Goal: Information Seeking & Learning: Check status

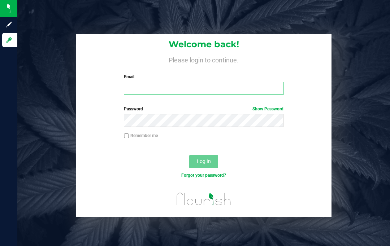
click at [151, 85] on input "Email" at bounding box center [204, 88] width 160 height 13
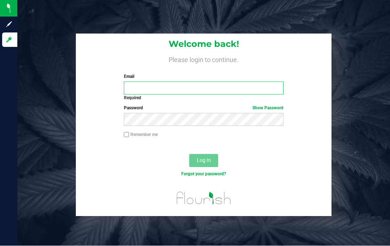
type input "Firemanjoe816@gmail.com"
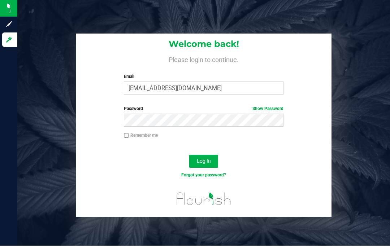
click at [206, 159] on span "Log In" at bounding box center [204, 162] width 14 height 6
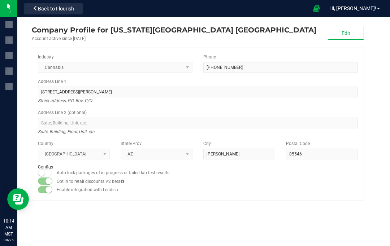
click at [365, 6] on span "Hi, [PERSON_NAME]!" at bounding box center [352, 8] width 47 height 6
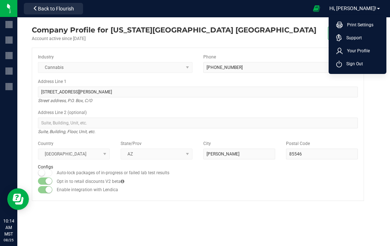
click at [363, 48] on span "Your Profile" at bounding box center [356, 50] width 27 height 7
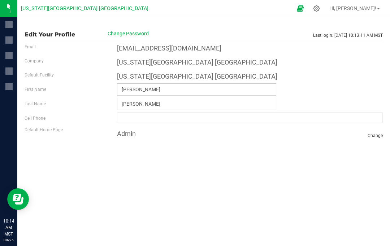
click at [0, 0] on img at bounding box center [0, 0] width 0 height 0
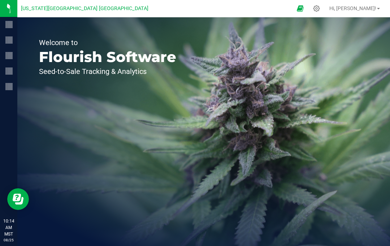
click at [17, 79] on div at bounding box center [8, 72] width 17 height 16
click at [17, 91] on div at bounding box center [9, 86] width 15 height 14
click at [207, 151] on div "Welcome to Flourish Software Seed-to-Sale Tracking & Analytics" at bounding box center [203, 131] width 373 height 229
click at [368, 5] on span "Hi, [PERSON_NAME]!" at bounding box center [352, 8] width 47 height 6
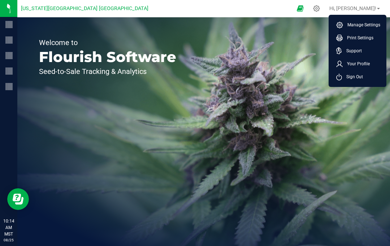
click at [358, 63] on span "Your Profile" at bounding box center [356, 63] width 27 height 7
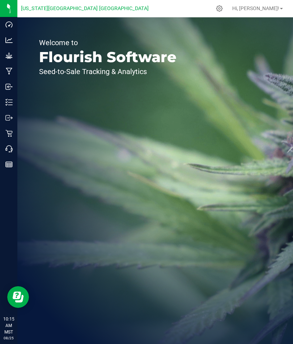
click at [10, 166] on icon at bounding box center [8, 164] width 7 height 7
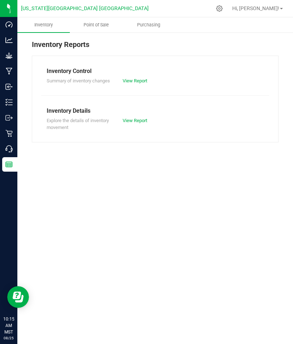
click at [98, 23] on span "Point of Sale" at bounding box center [96, 25] width 45 height 7
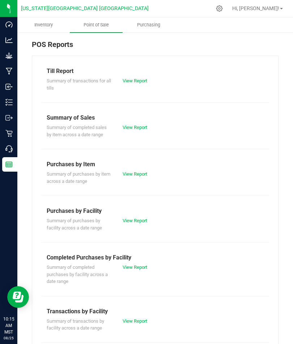
click at [134, 125] on link "View Report" at bounding box center [134, 127] width 25 height 5
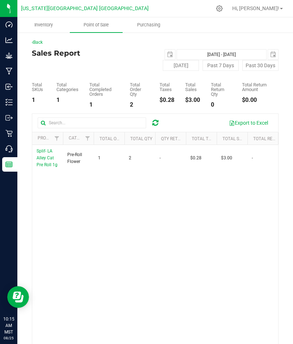
click at [170, 55] on span "select" at bounding box center [170, 55] width 6 height 6
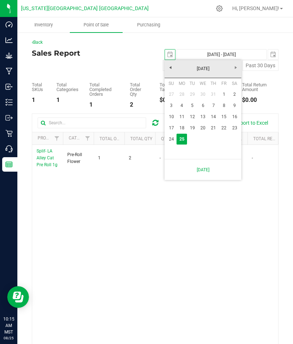
click at [225, 125] on link "22" at bounding box center [223, 127] width 10 height 11
type input "[DATE]"
type input "[DATE] - [DATE]"
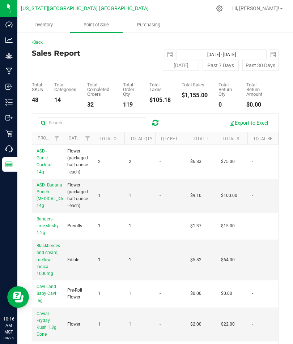
click at [0, 0] on p "Retail" at bounding box center [0, 0] width 0 height 0
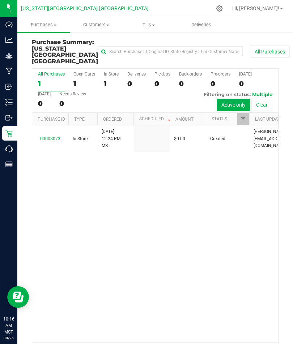
click at [103, 26] on span "Customers" at bounding box center [96, 25] width 52 height 7
click at [44, 27] on span "Purchases" at bounding box center [44, 25] width 52 height 7
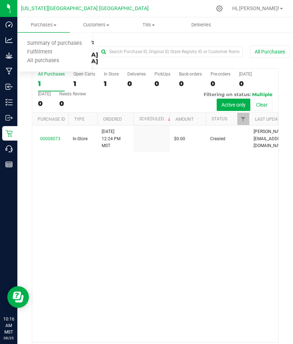
click at [46, 60] on span "All purchases" at bounding box center [42, 61] width 51 height 6
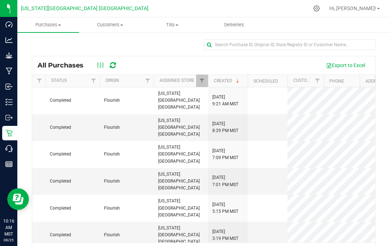
scroll to position [0, 151]
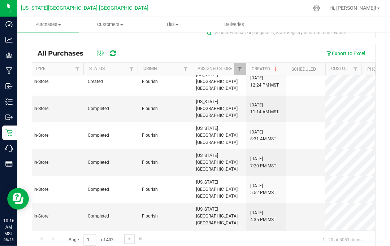
click at [126, 235] on link "Go to the next page" at bounding box center [129, 240] width 10 height 10
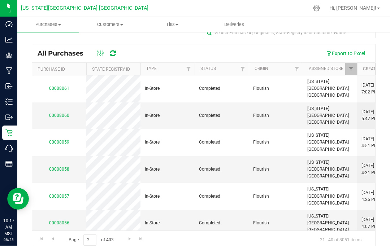
click at [0, 0] on p "Call Center" at bounding box center [0, 0] width 0 height 0
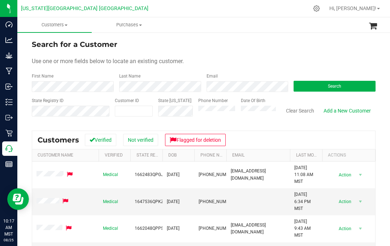
click at [0, 0] on p "Reports" at bounding box center [0, 0] width 0 height 0
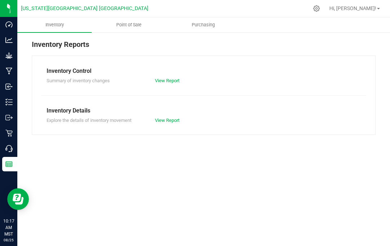
click at [130, 52] on div "Inventory Reports" at bounding box center [204, 47] width 344 height 17
click at [130, 53] on div "Inventory Reports" at bounding box center [204, 47] width 344 height 17
click at [128, 56] on div "Inventory Control Summary of inventory changes View Report Inventory Details Ex…" at bounding box center [204, 95] width 344 height 79
click at [131, 52] on div "Inventory Reports" at bounding box center [204, 47] width 344 height 17
click at [135, 49] on div "Inventory Reports" at bounding box center [204, 47] width 344 height 17
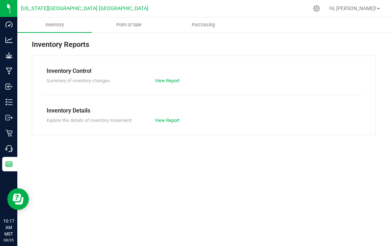
click at [134, 59] on div "Inventory Control Summary of inventory changes View Report Inventory Details Ex…" at bounding box center [204, 95] width 344 height 79
click at [142, 67] on div "Inventory Control" at bounding box center [204, 71] width 314 height 9
click at [194, 63] on div "Inventory Control Summary of inventory changes View Report Inventory Details Ex…" at bounding box center [204, 95] width 344 height 79
click at [201, 52] on div "Inventory Reports" at bounding box center [204, 47] width 344 height 17
click at [133, 25] on span "Point of Sale" at bounding box center [129, 25] width 45 height 7
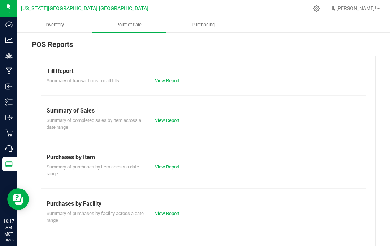
click at [171, 122] on link "View Report" at bounding box center [167, 120] width 25 height 5
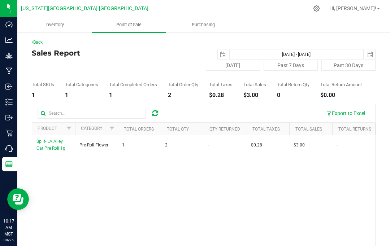
click at [223, 52] on span "select" at bounding box center [223, 55] width 6 height 6
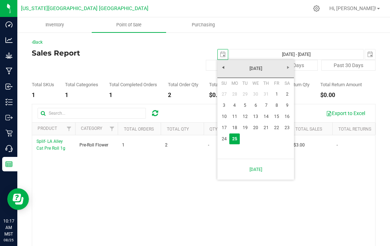
click at [277, 128] on link "22" at bounding box center [277, 127] width 10 height 11
type input "2025-08-22"
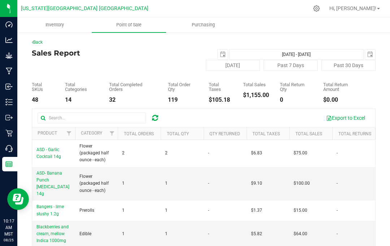
click at [292, 56] on span "select" at bounding box center [370, 55] width 6 height 6
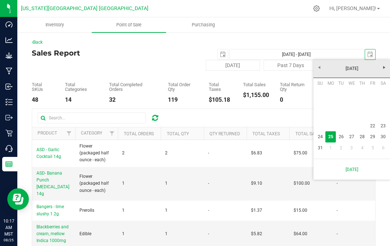
click at [292, 122] on link "22" at bounding box center [373, 126] width 10 height 11
type input "Aug 22, 2025 - Aug 22, 2025"
type input "2025-08-22"
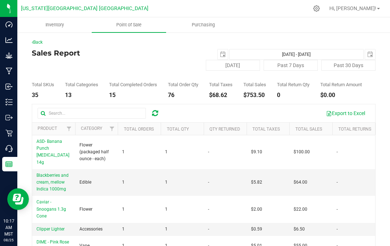
click at [220, 51] on span "select" at bounding box center [223, 54] width 10 height 10
click at [292, 50] on span "2025-08-22" at bounding box center [370, 54] width 11 height 11
click at [292, 56] on span "select" at bounding box center [370, 55] width 6 height 6
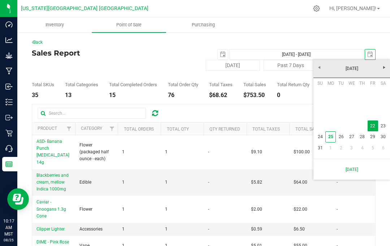
click at [292, 126] on link "23" at bounding box center [383, 126] width 10 height 11
type input "Aug 22, 2025 - Aug 23, 2025"
type input "2025-08-23"
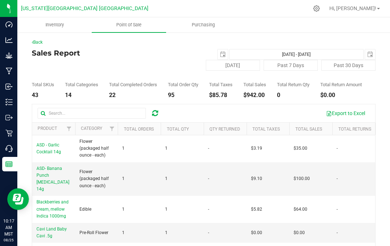
click at [225, 54] on span "select" at bounding box center [223, 55] width 6 height 6
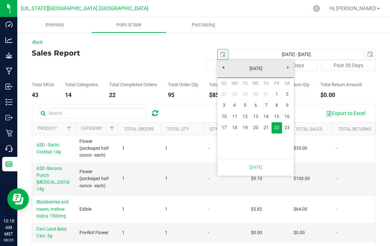
click at [291, 130] on link "23" at bounding box center [287, 127] width 10 height 11
type input "Aug 23, 2025 - Aug 23, 2025"
type input "2025-08-23"
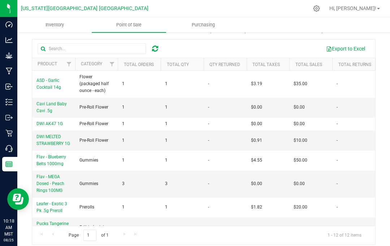
scroll to position [64, 0]
click at [292, 143] on td "$10.00" at bounding box center [310, 141] width 43 height 20
click at [57, 144] on span "DWI MELTED STRAWBERRY 1G" at bounding box center [53, 141] width 34 height 12
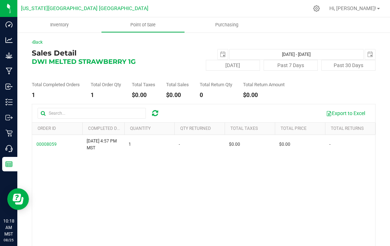
click at [44, 144] on span "00008059" at bounding box center [46, 144] width 20 height 5
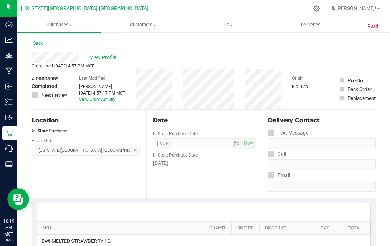
scroll to position [0, 0]
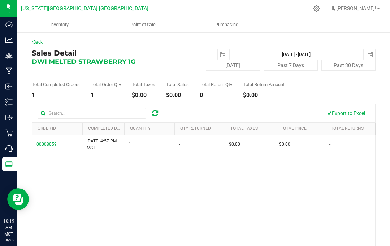
click at [292, 56] on span "select" at bounding box center [370, 55] width 6 height 6
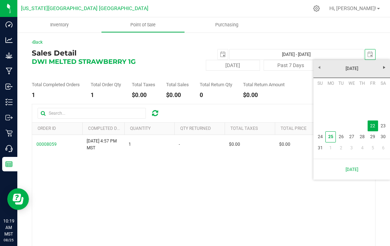
click at [292, 124] on link "23" at bounding box center [383, 126] width 10 height 11
type input "Aug 22, 2025 - Aug 23, 2025"
type input "2025-08-23"
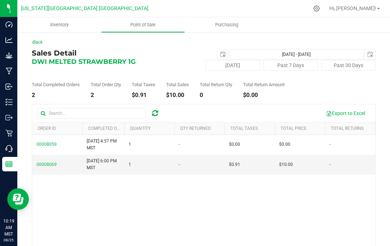
click at [227, 55] on span "select" at bounding box center [223, 54] width 10 height 10
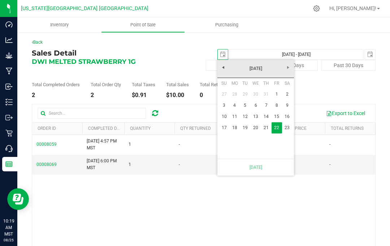
click at [287, 127] on link "23" at bounding box center [287, 127] width 10 height 11
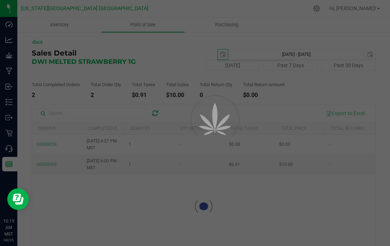
type input "Aug 23, 2025 - Aug 23, 2025"
type input "2025-08-23"
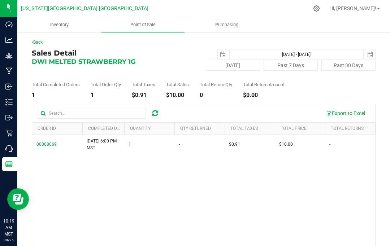
click at [42, 40] on link "Back" at bounding box center [37, 42] width 11 height 5
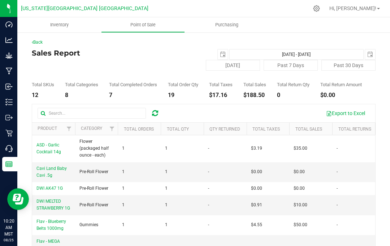
click at [43, 40] on link "Back" at bounding box center [37, 42] width 11 height 5
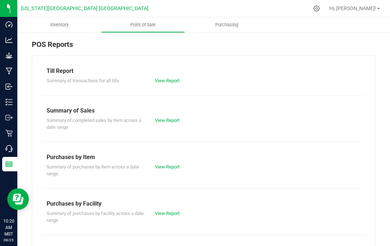
click at [168, 81] on link "View Report" at bounding box center [167, 80] width 25 height 5
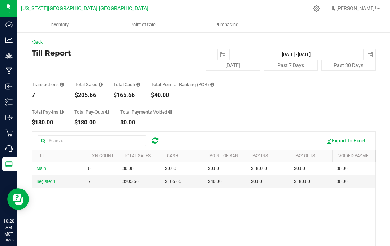
click at [220, 52] on span "select" at bounding box center [223, 55] width 6 height 6
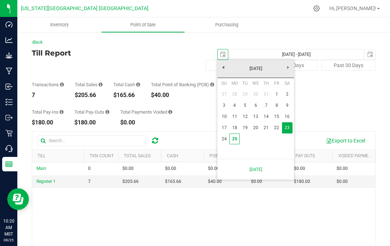
click at [232, 140] on link "25" at bounding box center [234, 139] width 10 height 11
type input "2025-08-25"
type input "Aug 25, 2025 - Aug 23, 2025"
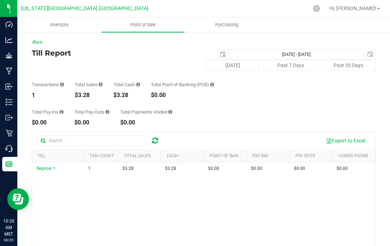
click at [223, 53] on span "select" at bounding box center [223, 55] width 6 height 6
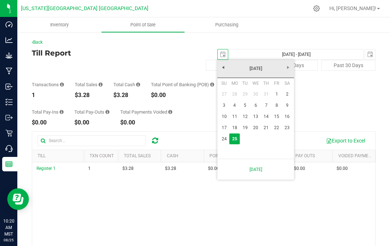
click at [224, 137] on link "24" at bounding box center [224, 139] width 10 height 11
type input "2025-08-24"
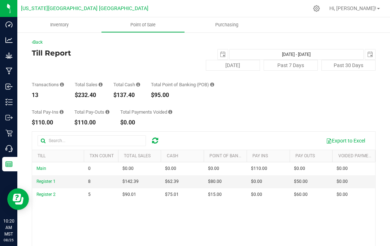
click at [292, 57] on span "select" at bounding box center [370, 55] width 6 height 6
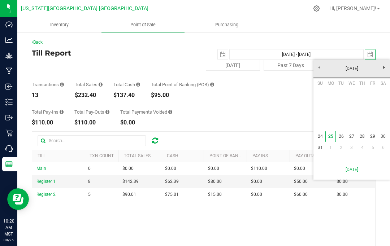
click at [292, 133] on link "24" at bounding box center [320, 136] width 10 height 11
type input "Aug 24, 2025 - Aug 24, 2025"
type input "2025-08-24"
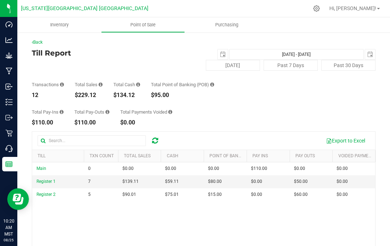
click at [226, 51] on span "select" at bounding box center [223, 54] width 10 height 10
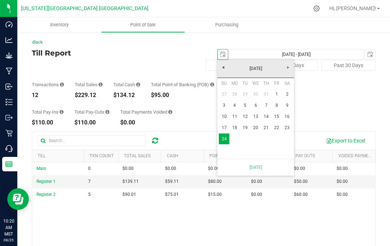
click at [286, 126] on link "23" at bounding box center [287, 127] width 10 height 11
type input "Aug 23, 2025 - Aug 24, 2025"
type input "2025-08-23"
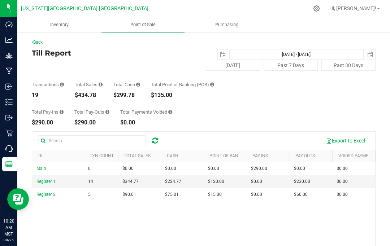
click at [43, 42] on link "Back" at bounding box center [37, 42] width 11 height 5
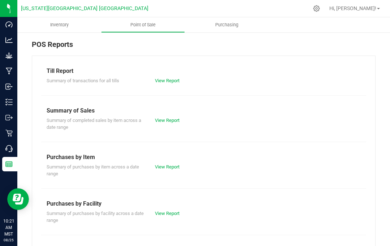
click at [172, 121] on link "View Report" at bounding box center [167, 120] width 25 height 5
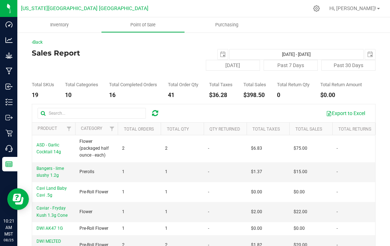
click at [46, 39] on div "Back Sales Report 2025-08-23 Aug 23, 2025 - Aug 24, 2025 2025-08-24 Today Past …" at bounding box center [203, 174] width 373 height 285
click at [43, 40] on link "Back" at bounding box center [37, 42] width 11 height 5
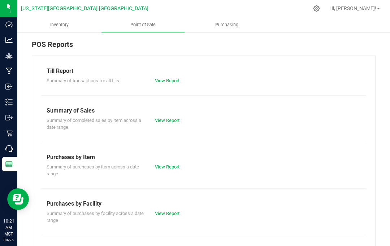
click at [15, 127] on div "Retail" at bounding box center [9, 133] width 15 height 14
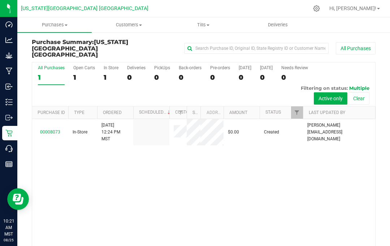
click at [163, 25] on span "Customers" at bounding box center [129, 25] width 74 height 7
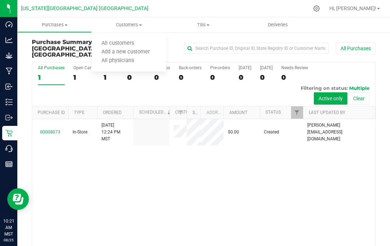
click at [159, 5] on div at bounding box center [229, 8] width 157 height 14
click at [55, 27] on span "Purchases" at bounding box center [55, 25] width 74 height 7
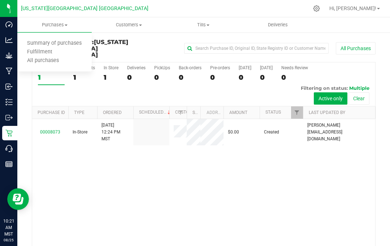
click at [51, 61] on span "All purchases" at bounding box center [42, 61] width 51 height 6
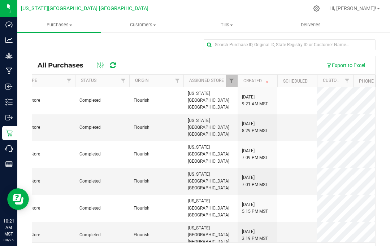
scroll to position [0, 120]
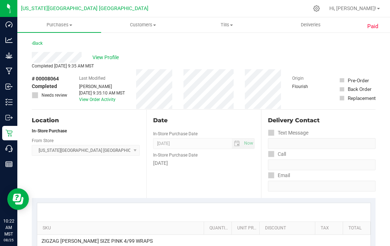
click at [42, 41] on link "Back" at bounding box center [37, 43] width 11 height 5
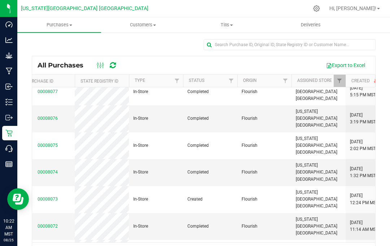
click at [49, 224] on link "00008072" at bounding box center [48, 226] width 20 height 5
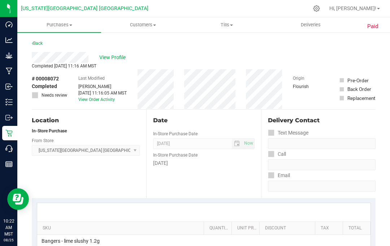
click at [44, 41] on div "Back" at bounding box center [204, 45] width 344 height 13
click at [41, 39] on div "Back" at bounding box center [37, 43] width 11 height 9
click at [43, 41] on link "Back" at bounding box center [37, 43] width 11 height 5
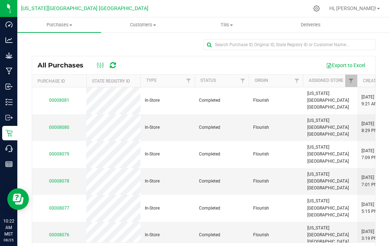
click at [64, 222] on td "00008076" at bounding box center [59, 235] width 54 height 27
click at [61, 233] on link "00008076" at bounding box center [59, 235] width 20 height 5
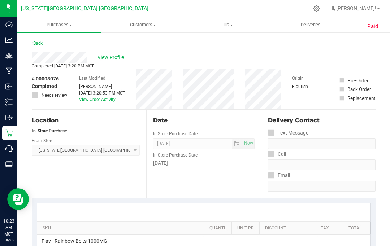
click at [43, 41] on link "Back" at bounding box center [37, 43] width 11 height 5
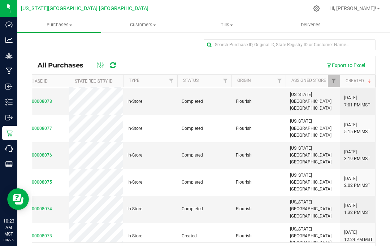
click at [48, 234] on link "00008073" at bounding box center [42, 236] width 20 height 5
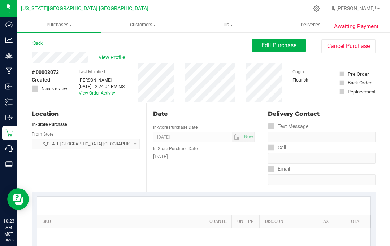
click at [41, 42] on link "Back" at bounding box center [37, 43] width 11 height 5
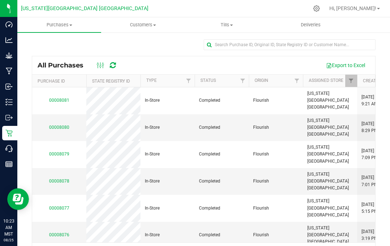
click at [64, 233] on link "00008076" at bounding box center [59, 235] width 20 height 5
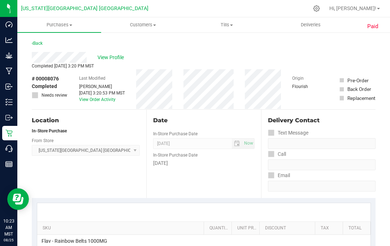
click at [41, 41] on link "Back" at bounding box center [37, 43] width 11 height 5
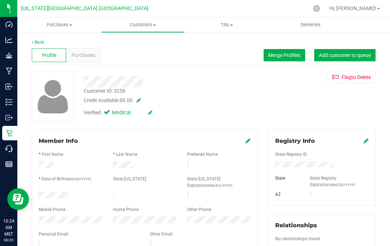
click at [248, 142] on icon at bounding box center [248, 141] width 5 height 6
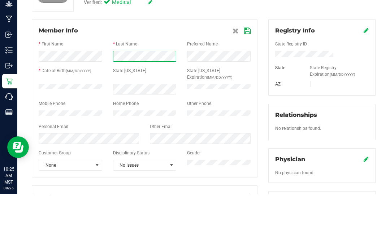
scroll to position [59, 0]
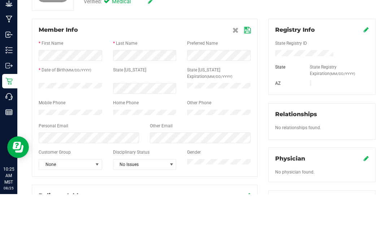
click at [249, 79] on icon at bounding box center [247, 82] width 7 height 6
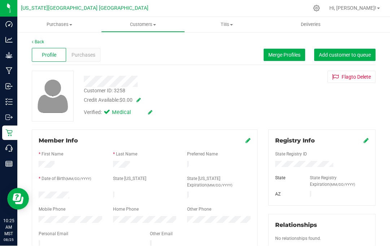
scroll to position [0, 0]
click at [46, 39] on div "Back" at bounding box center [204, 42] width 344 height 7
click at [44, 40] on link "Back" at bounding box center [38, 42] width 12 height 5
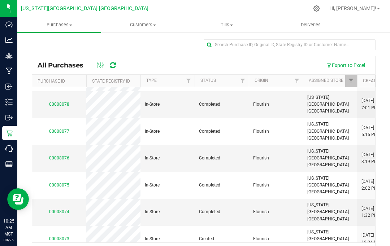
click at [63, 226] on td "00008073" at bounding box center [59, 239] width 54 height 27
click at [63, 237] on link "00008073" at bounding box center [59, 239] width 20 height 5
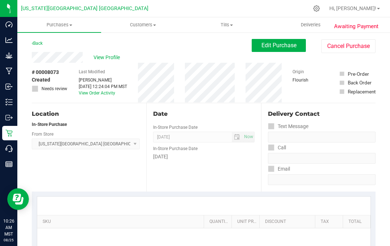
click at [44, 40] on div "Back Edit Purchase Cancel Purchase" at bounding box center [204, 45] width 344 height 13
click at [41, 41] on link "Back" at bounding box center [37, 43] width 11 height 5
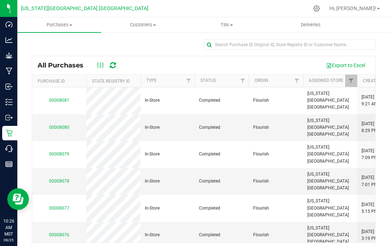
click at [12, 131] on icon at bounding box center [8, 133] width 7 height 7
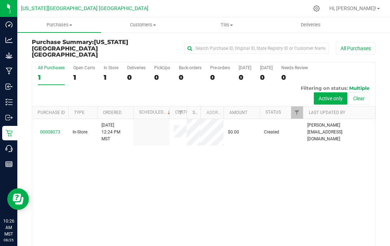
click at [146, 25] on span "Customers" at bounding box center [142, 25] width 83 height 7
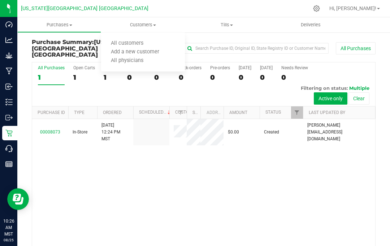
click at [148, 29] on uib-tab-heading "Customers All customers Add a new customer All physicians" at bounding box center [143, 24] width 84 height 15
click at [229, 23] on span "Tills" at bounding box center [226, 25] width 83 height 7
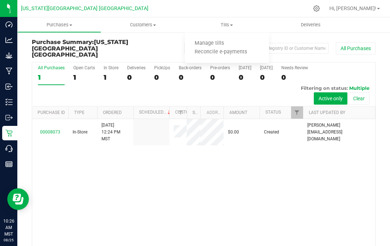
click at [213, 39] on li "Manage tills" at bounding box center [227, 43] width 84 height 9
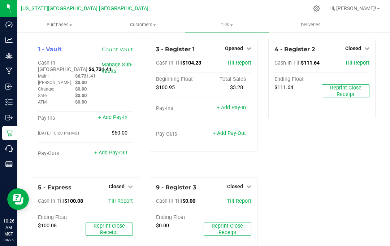
click at [64, 23] on span "Purchases" at bounding box center [59, 25] width 84 height 7
click at [66, 25] on span "Purchases" at bounding box center [59, 25] width 84 height 7
click at [61, 23] on span "Purchases" at bounding box center [59, 25] width 84 height 7
click at [53, 61] on span "All purchases" at bounding box center [42, 61] width 51 height 6
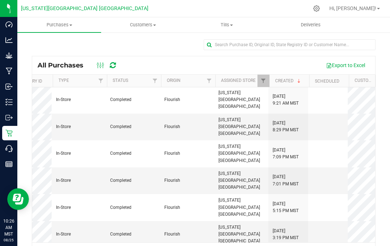
scroll to position [0, 102]
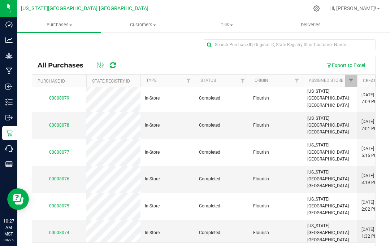
click at [62, 177] on link "00008076" at bounding box center [59, 179] width 20 height 5
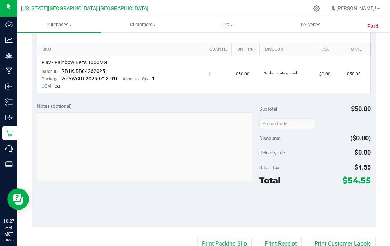
click at [292, 187] on div "Paid Back View Profile Completed Aug 24, 2025 3:20 PM MST # 00008076 Completed …" at bounding box center [203, 127] width 373 height 549
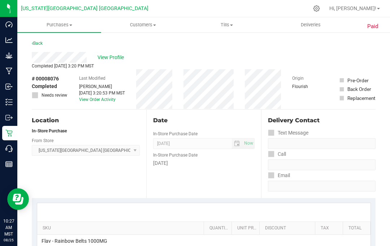
click at [45, 41] on div "Back" at bounding box center [204, 45] width 344 height 13
click at [43, 41] on link "Back" at bounding box center [37, 43] width 11 height 5
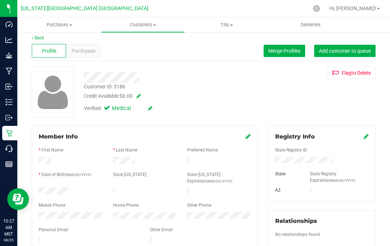
click at [43, 38] on link "Back" at bounding box center [38, 37] width 12 height 5
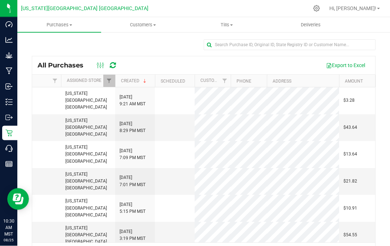
scroll to position [30, 0]
click at [64, 24] on span "Purchases" at bounding box center [59, 25] width 84 height 7
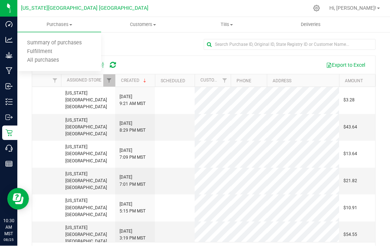
click at [48, 64] on li "All purchases" at bounding box center [59, 61] width 84 height 9
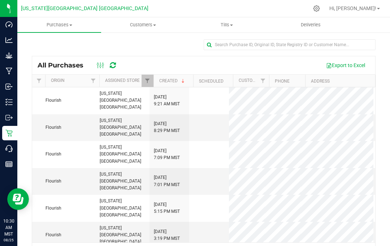
scroll to position [0, 228]
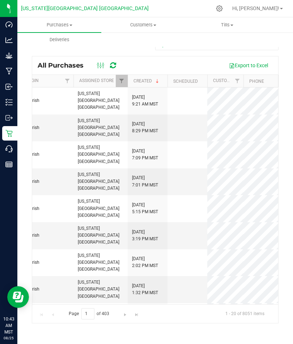
scroll to position [0, 230]
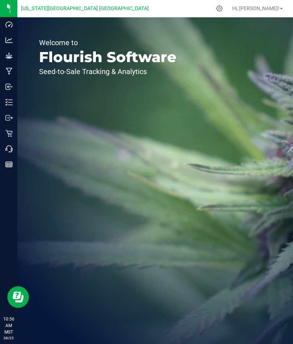
click at [0, 0] on p "Reports" at bounding box center [0, 0] width 0 height 0
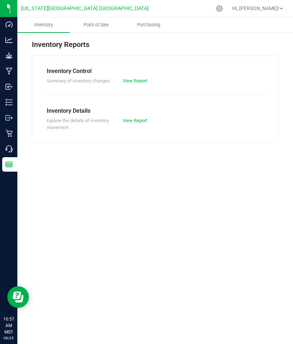
click at [0, 0] on p "Retail" at bounding box center [0, 0] width 0 height 0
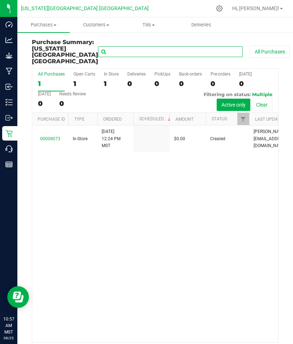
click at [109, 50] on input "text" at bounding box center [170, 51] width 144 height 11
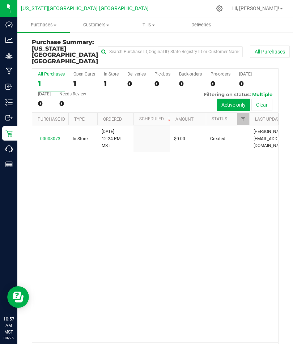
click at [10, 115] on icon at bounding box center [8, 117] width 7 height 7
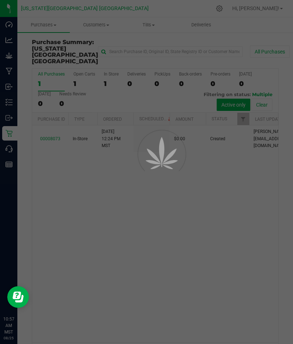
click at [0, 0] on p "Inventory" at bounding box center [0, 0] width 0 height 0
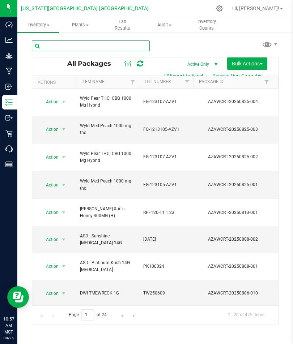
click at [98, 43] on input "text" at bounding box center [91, 45] width 118 height 11
type input "Super fog"
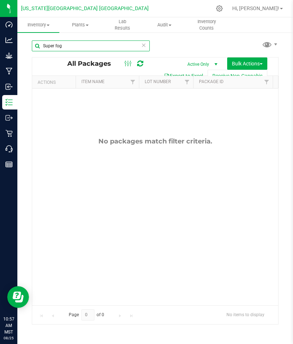
click at [101, 46] on input "Super fog" at bounding box center [91, 45] width 118 height 11
click at [147, 45] on input "Super fog" at bounding box center [91, 45] width 118 height 11
click at [146, 46] on input "Super fog" at bounding box center [91, 45] width 118 height 11
click at [145, 43] on icon at bounding box center [143, 44] width 5 height 9
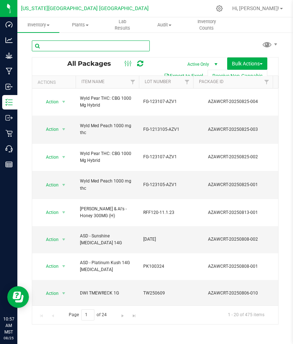
click at [59, 45] on input "text" at bounding box center [91, 45] width 118 height 11
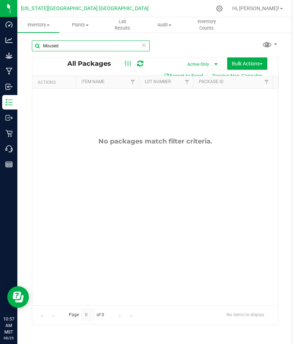
click at [81, 42] on input "Moused" at bounding box center [91, 45] width 118 height 11
type input "Mossed"
click at [145, 44] on icon at bounding box center [143, 44] width 5 height 9
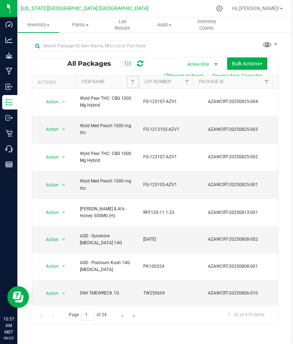
click at [135, 85] on span "Filter" at bounding box center [133, 82] width 6 height 6
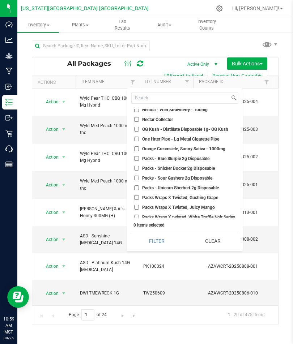
scroll to position [10397, 0]
checkbox input "true"
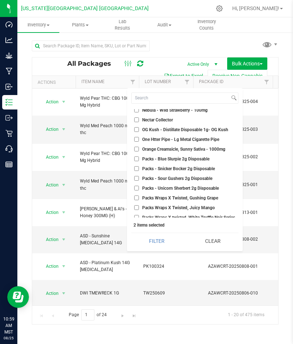
checkbox input "true"
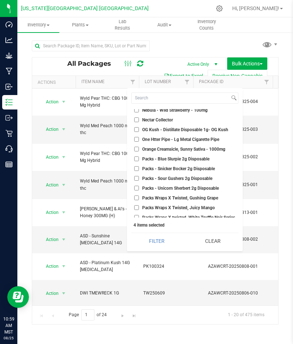
checkbox input "true"
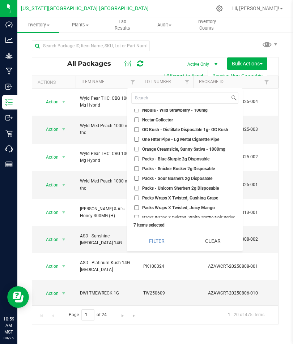
click at [156, 236] on button "Filter" at bounding box center [156, 241] width 51 height 16
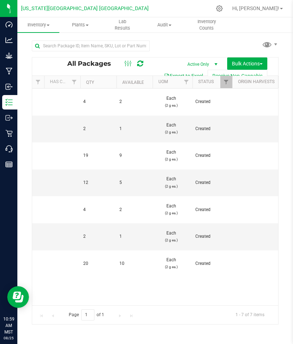
scroll to position [0, 237]
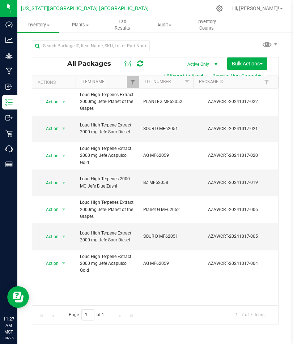
click at [10, 213] on div at bounding box center [8, 236] width 17 height 126
